Goal: Navigation & Orientation: Find specific page/section

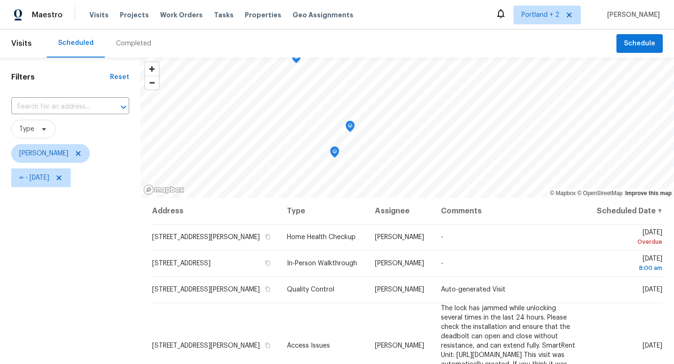
scroll to position [119, 0]
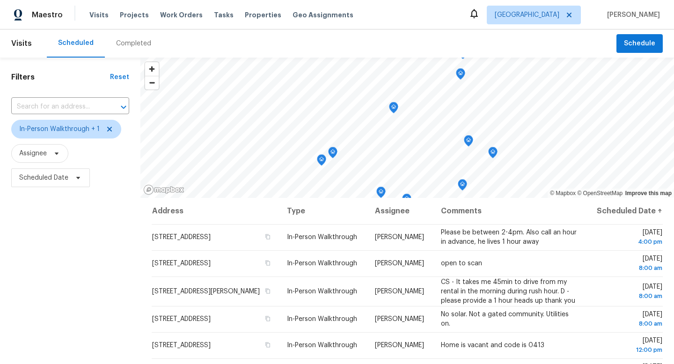
scroll to position [15, 0]
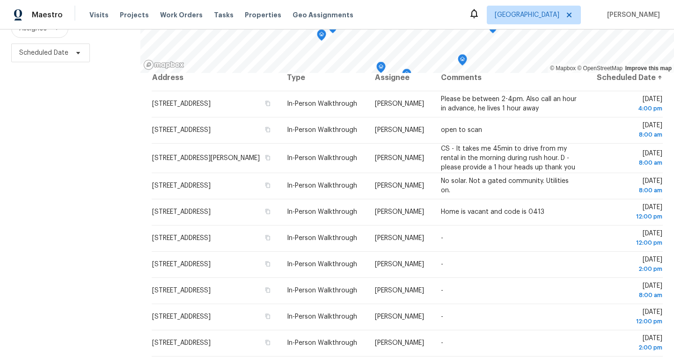
click at [48, 193] on div "Filters Reset ​ In-Person Walkthrough + 1 Assignee Scheduled Date" at bounding box center [70, 149] width 140 height 432
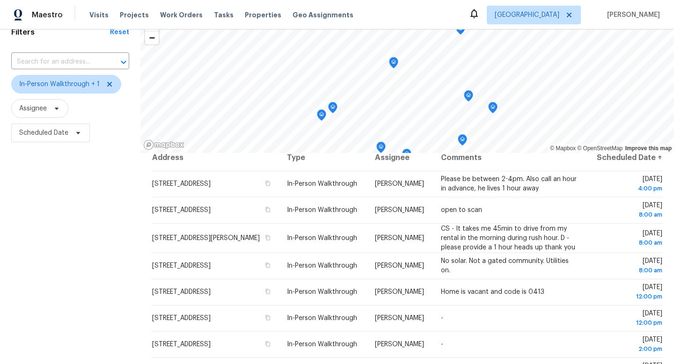
scroll to position [0, 0]
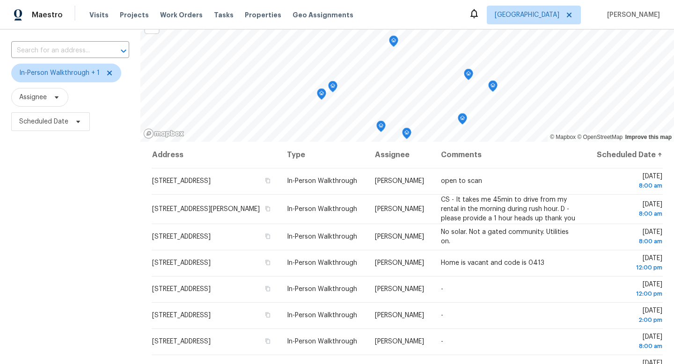
scroll to position [1, 0]
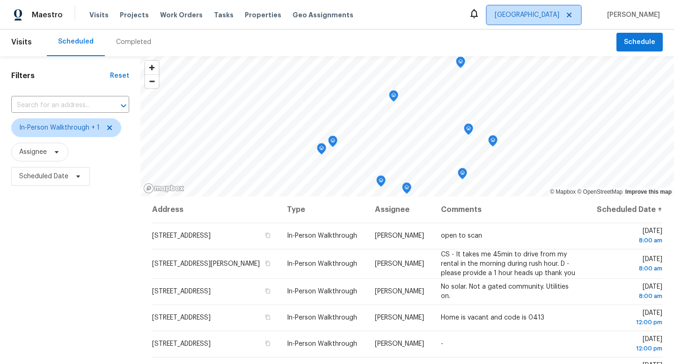
click at [537, 15] on span "[GEOGRAPHIC_DATA]" at bounding box center [527, 14] width 65 height 9
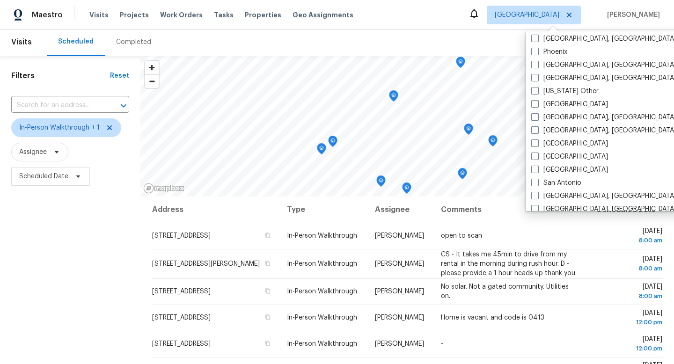
scroll to position [1136, 0]
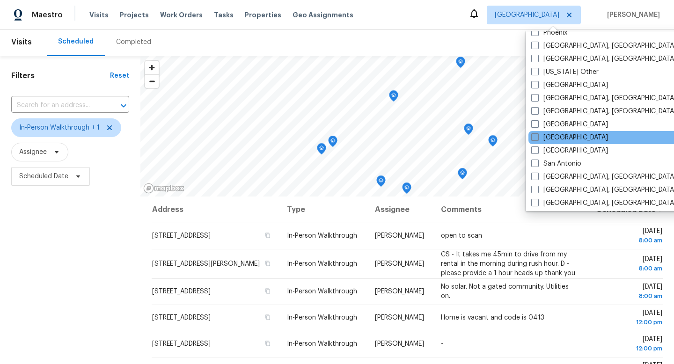
click at [540, 137] on label "Sacramento" at bounding box center [569, 137] width 77 height 9
click at [537, 137] on input "Sacramento" at bounding box center [534, 136] width 6 height 6
checkbox input "true"
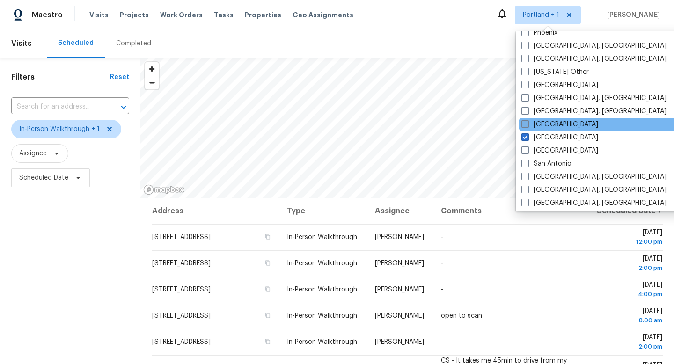
click at [534, 125] on label "Riverside" at bounding box center [560, 124] width 77 height 9
click at [528, 125] on input "Riverside" at bounding box center [525, 123] width 6 height 6
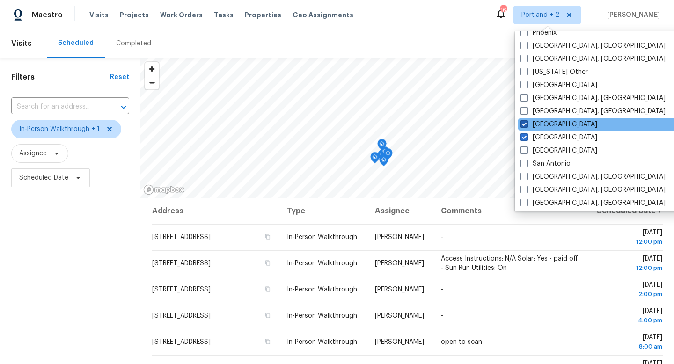
click at [534, 125] on label "Riverside" at bounding box center [559, 124] width 77 height 9
click at [527, 125] on input "Riverside" at bounding box center [524, 123] width 6 height 6
checkbox input "false"
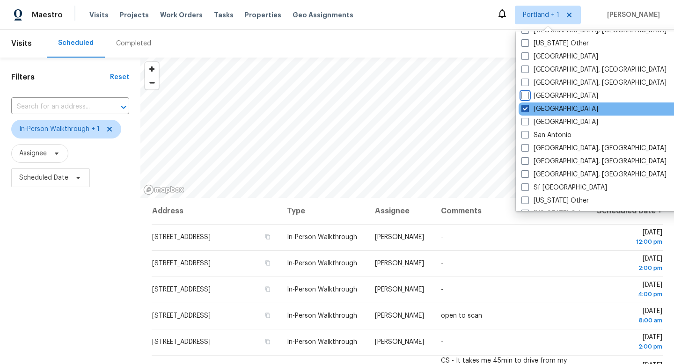
scroll to position [1168, 0]
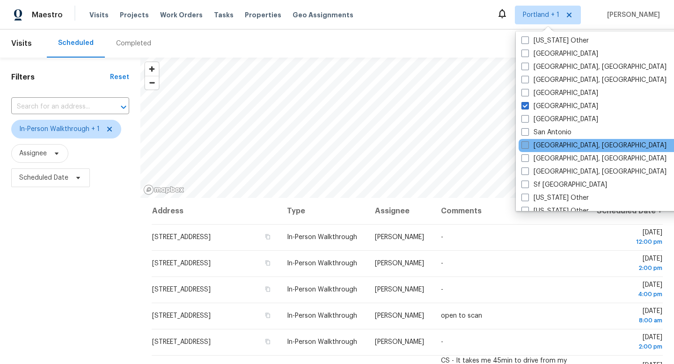
click at [535, 144] on label "San Diego, CA" at bounding box center [594, 145] width 145 height 9
click at [528, 144] on input "San Diego, CA" at bounding box center [525, 144] width 6 height 6
click at [535, 144] on label "San Diego, CA" at bounding box center [593, 145] width 145 height 9
click at [527, 144] on input "San Diego, CA" at bounding box center [524, 144] width 6 height 6
checkbox input "false"
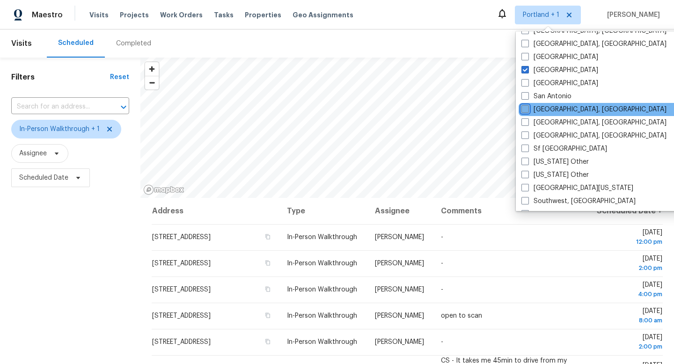
scroll to position [1207, 0]
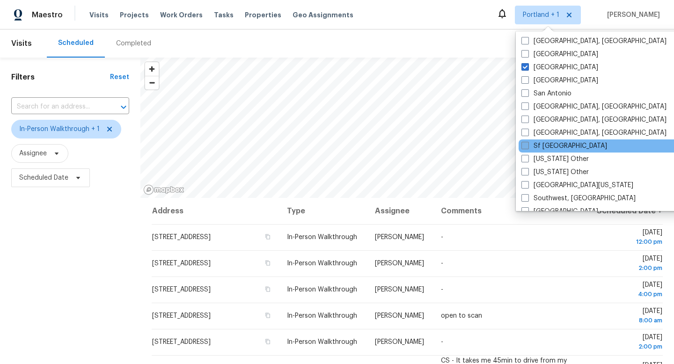
click at [535, 147] on label "Sf Bay Area" at bounding box center [565, 145] width 86 height 9
click at [528, 147] on input "Sf Bay Area" at bounding box center [525, 144] width 6 height 6
click at [535, 147] on label "Sf Bay Area" at bounding box center [564, 145] width 86 height 9
click at [527, 147] on input "Sf Bay Area" at bounding box center [524, 144] width 6 height 6
checkbox input "false"
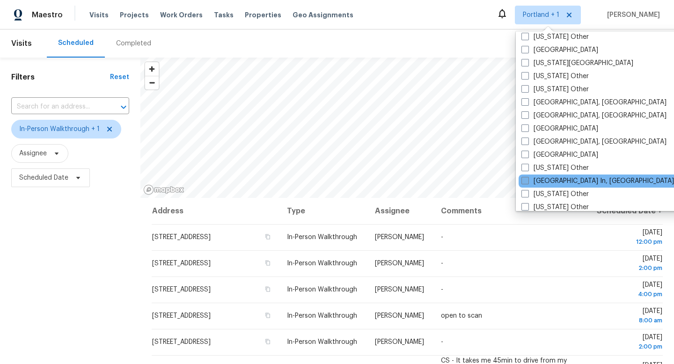
scroll to position [567, 0]
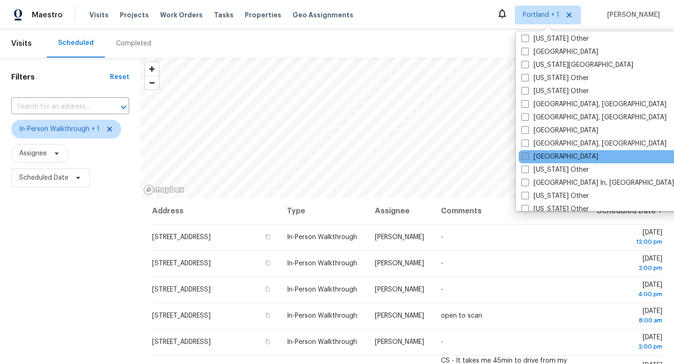
click at [548, 156] on label "Los Angeles" at bounding box center [560, 156] width 77 height 9
click at [528, 156] on input "Los Angeles" at bounding box center [525, 155] width 6 height 6
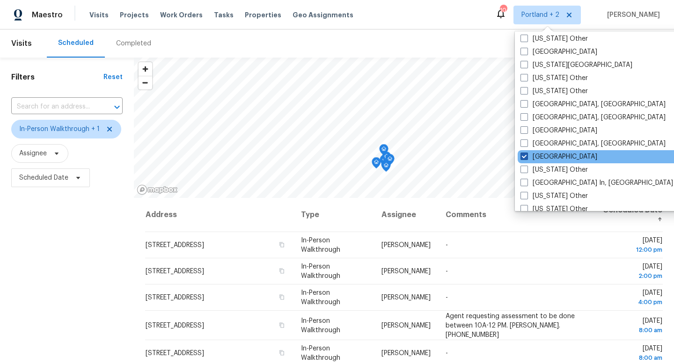
click at [548, 156] on label "Los Angeles" at bounding box center [559, 156] width 77 height 9
click at [527, 156] on input "Los Angeles" at bounding box center [524, 155] width 6 height 6
checkbox input "false"
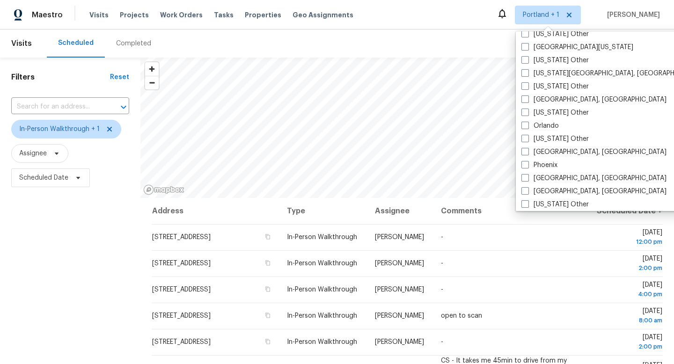
scroll to position [1016, 0]
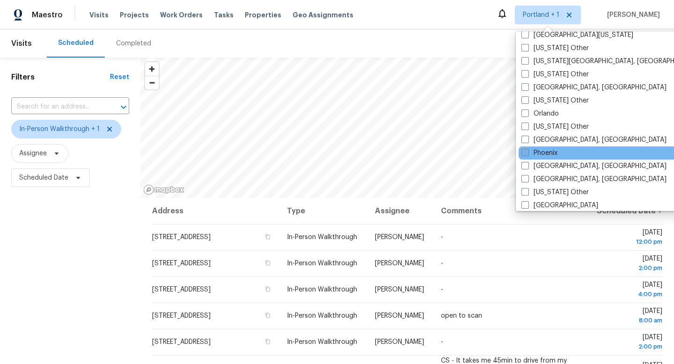
click at [555, 155] on label "Phoenix" at bounding box center [540, 152] width 36 height 9
click at [528, 155] on input "Phoenix" at bounding box center [525, 151] width 6 height 6
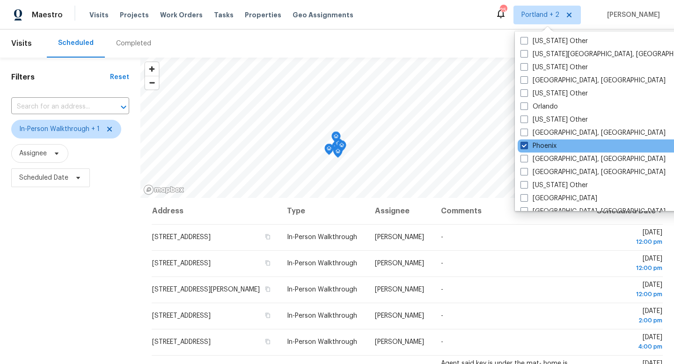
click at [526, 147] on span at bounding box center [524, 145] width 7 height 7
click at [526, 147] on input "Phoenix" at bounding box center [524, 144] width 6 height 6
checkbox input "false"
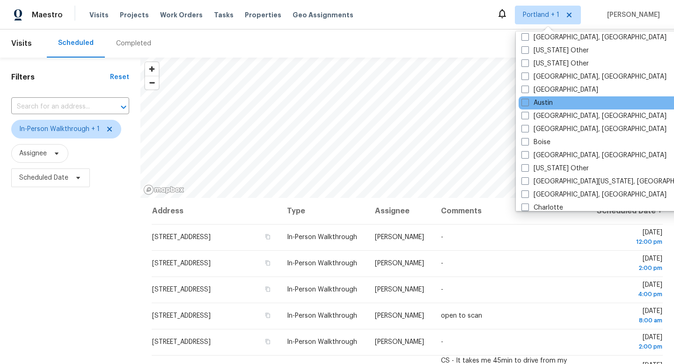
scroll to position [42, 0]
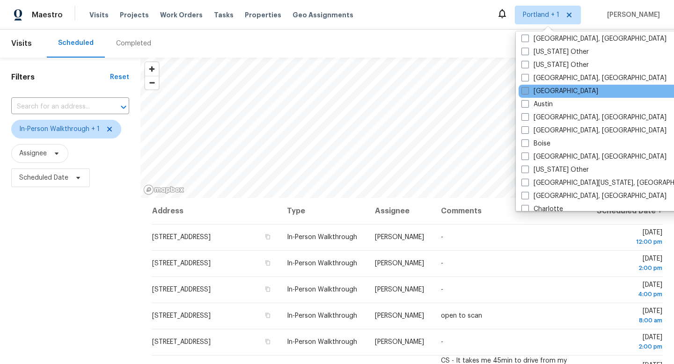
click at [545, 91] on label "Atlanta" at bounding box center [560, 91] width 77 height 9
click at [528, 91] on input "Atlanta" at bounding box center [525, 90] width 6 height 6
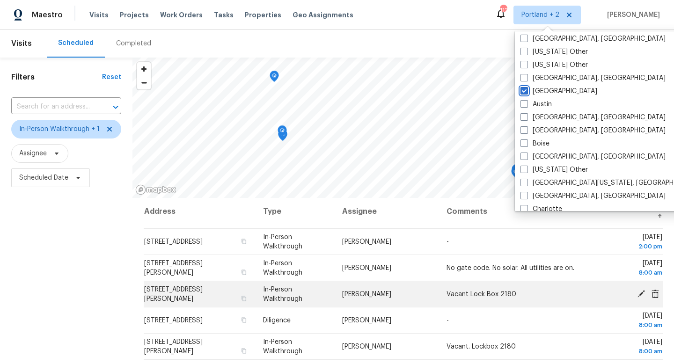
scroll to position [1, 0]
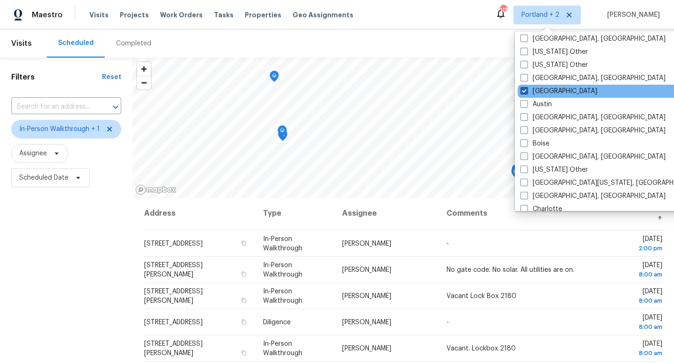
click at [523, 92] on span at bounding box center [524, 90] width 7 height 7
click at [523, 92] on input "Atlanta" at bounding box center [524, 90] width 6 height 6
checkbox input "false"
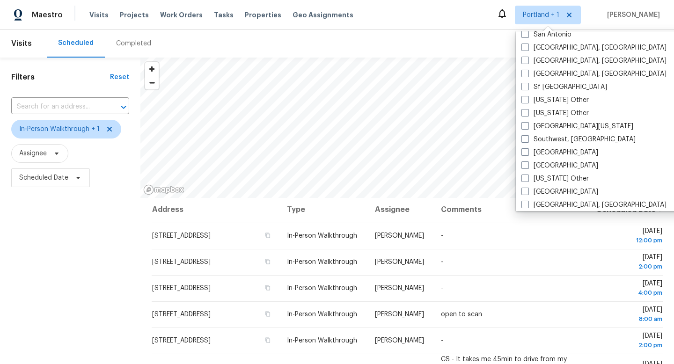
scroll to position [1414, 0]
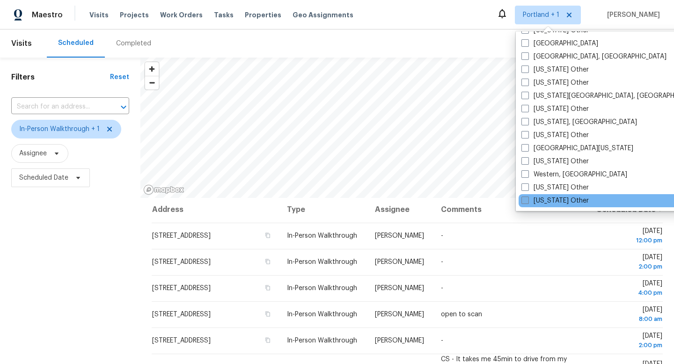
click at [563, 200] on label "Wyoming Other" at bounding box center [555, 200] width 67 height 9
click at [528, 200] on input "Wyoming Other" at bounding box center [525, 199] width 6 height 6
click at [563, 200] on label "Wyoming Other" at bounding box center [554, 200] width 67 height 9
click at [527, 200] on input "Wyoming Other" at bounding box center [524, 199] width 6 height 6
checkbox input "false"
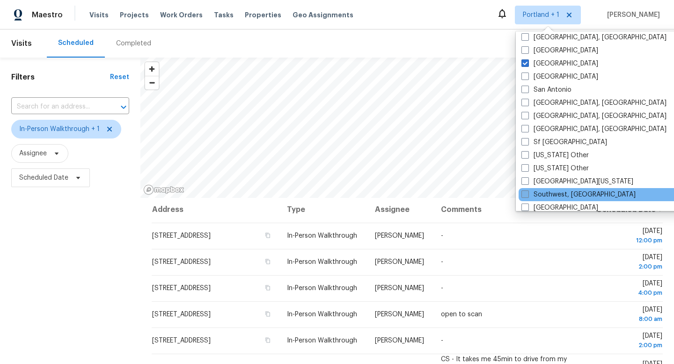
scroll to position [1210, 0]
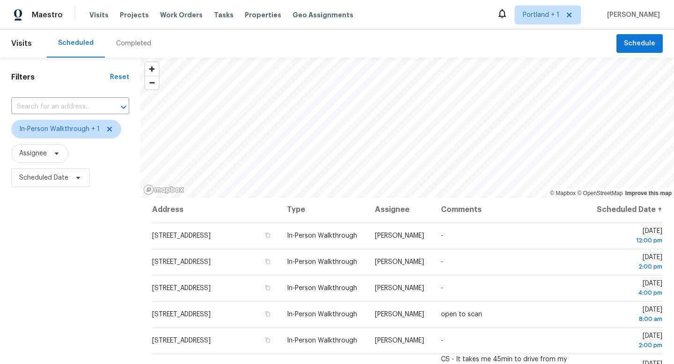
click at [422, 47] on div "Scheduled Completed" at bounding box center [332, 43] width 570 height 28
click at [539, 20] on span "Portland + 1" at bounding box center [548, 15] width 66 height 19
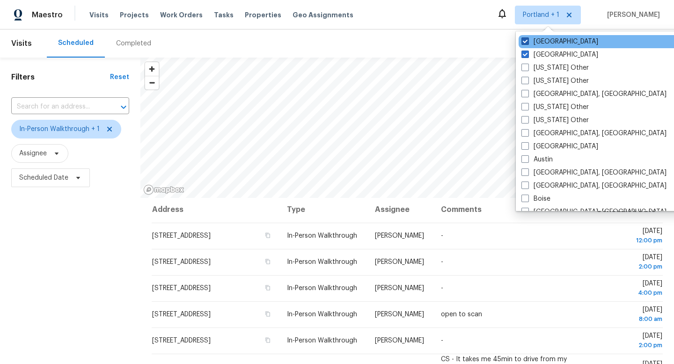
click at [537, 39] on label "Sacramento" at bounding box center [560, 41] width 77 height 9
click at [528, 39] on input "Sacramento" at bounding box center [525, 40] width 6 height 6
checkbox input "false"
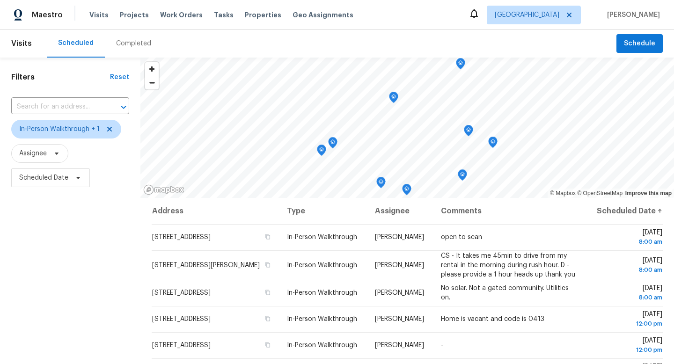
click at [53, 285] on div "Filters Reset ​ In-Person Walkthrough + 1 Assignee Scheduled Date" at bounding box center [70, 274] width 140 height 432
